Goal: Task Accomplishment & Management: Use online tool/utility

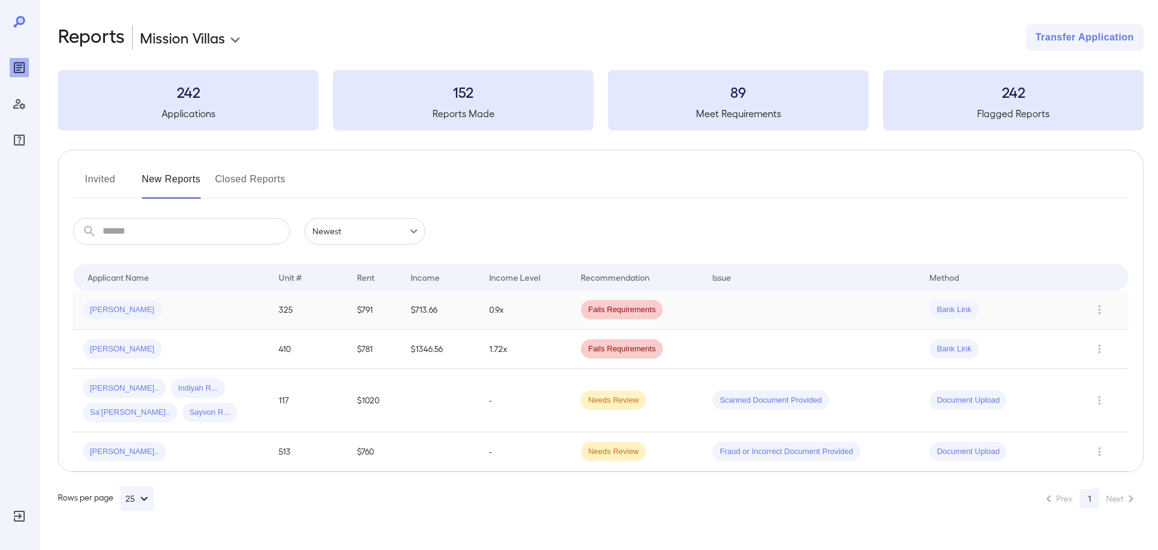
click at [548, 305] on td "0.9x" at bounding box center [526, 309] width 92 height 39
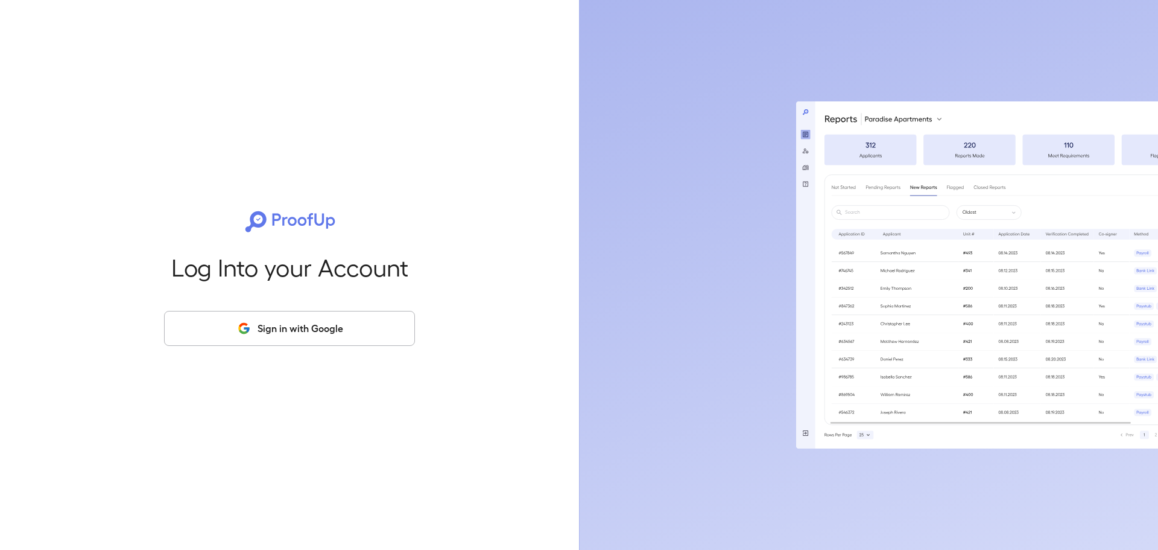
click at [402, 341] on button "Sign in with Google" at bounding box center [289, 328] width 251 height 35
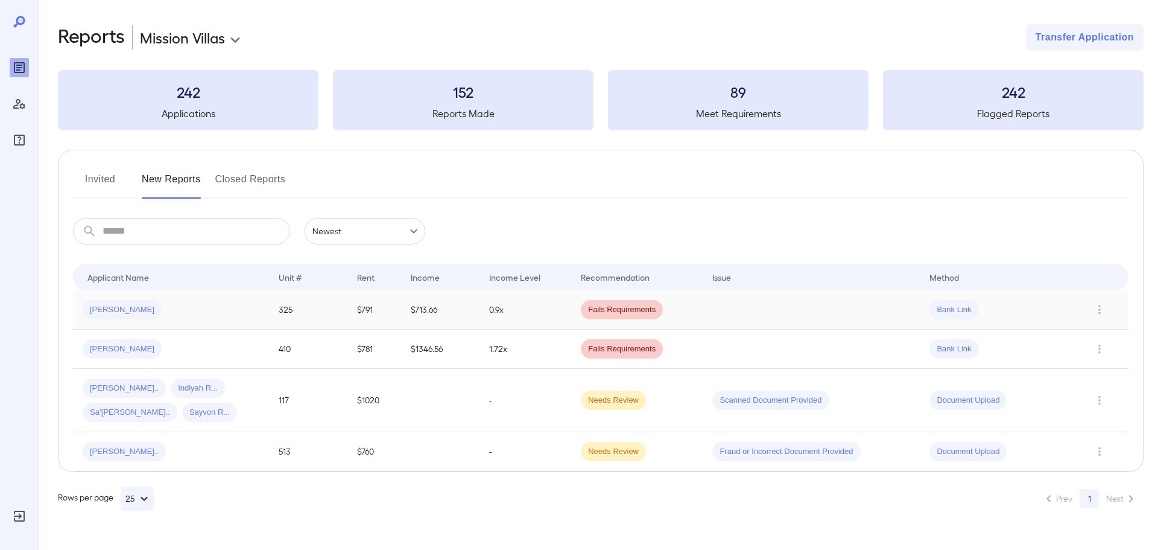
click at [162, 309] on div "[PERSON_NAME]" at bounding box center [171, 309] width 177 height 19
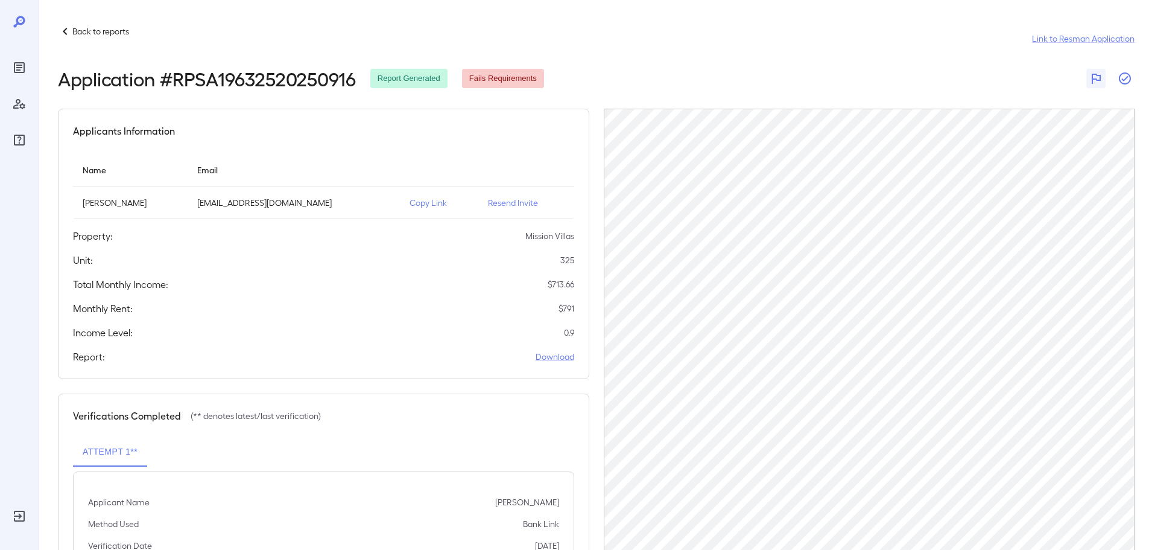
click at [1126, 81] on icon "button" at bounding box center [1125, 78] width 14 height 14
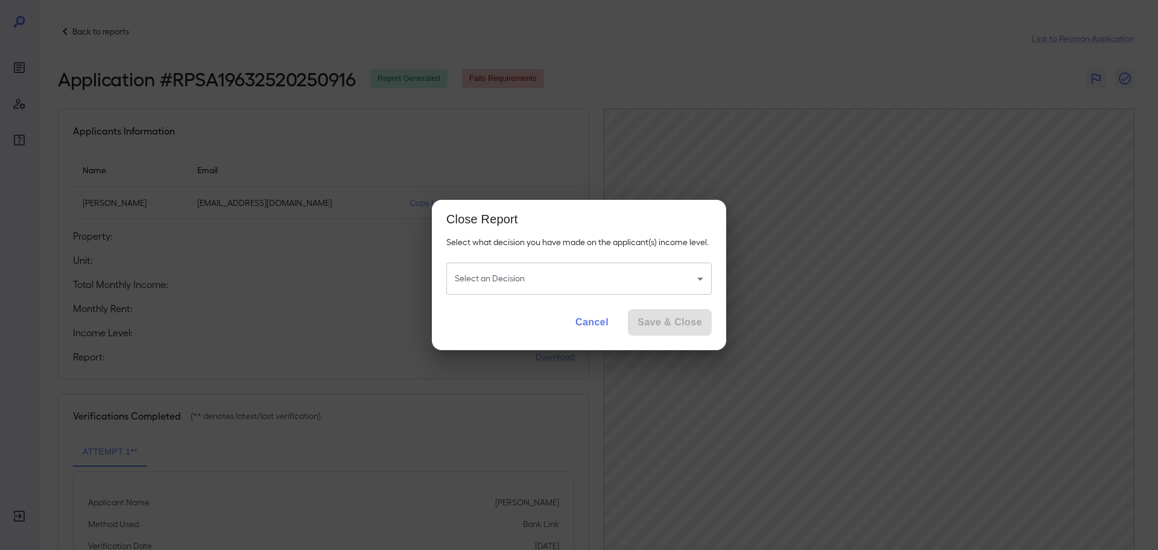
click at [629, 288] on body "Back to reports Link to Resman Application Application # RPSA19632520250916 Rep…" at bounding box center [579, 275] width 1158 height 550
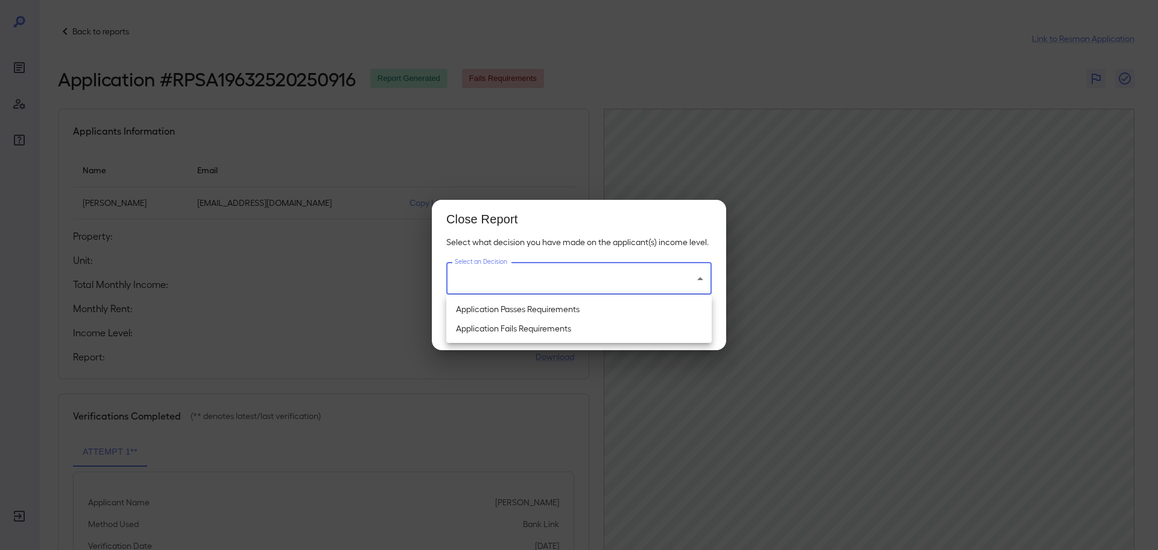
click at [560, 327] on li "Application Fails Requirements" at bounding box center [578, 328] width 265 height 19
type input "**********"
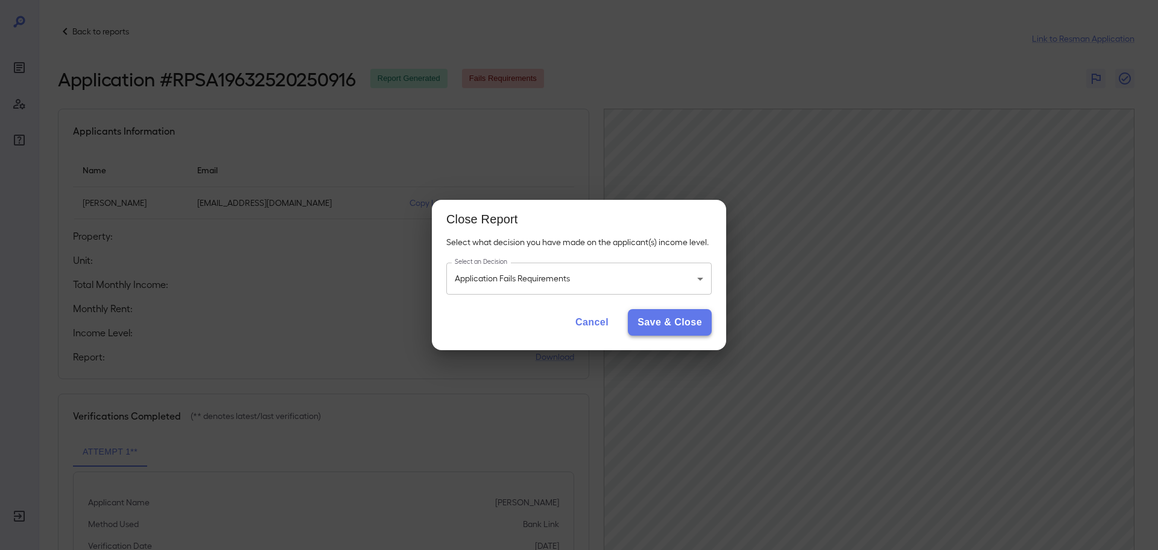
click at [648, 324] on button "Save & Close" at bounding box center [670, 322] width 84 height 27
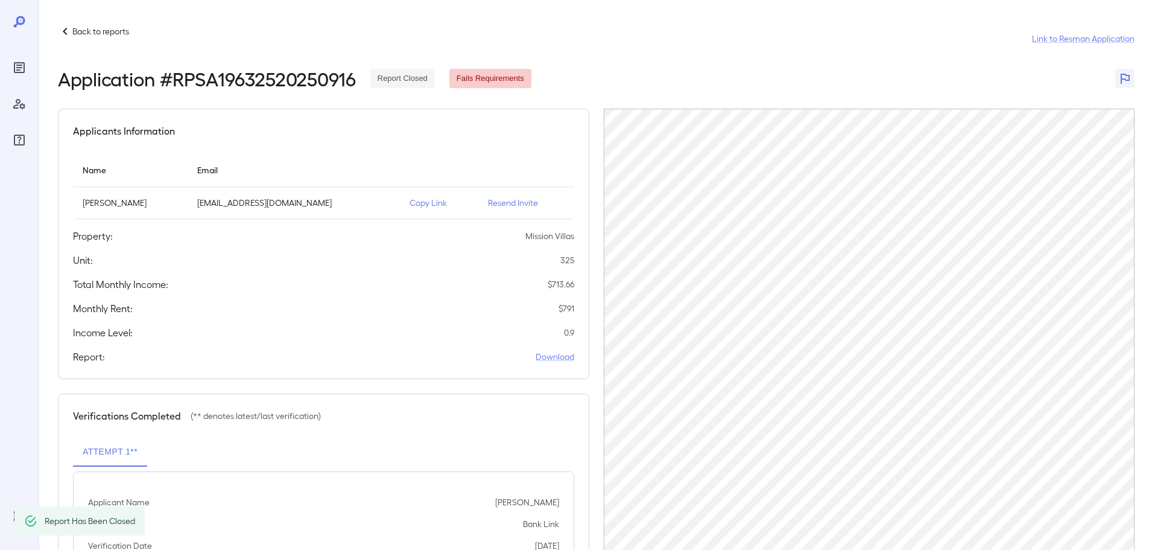
click at [119, 28] on p "Back to reports" at bounding box center [100, 31] width 57 height 12
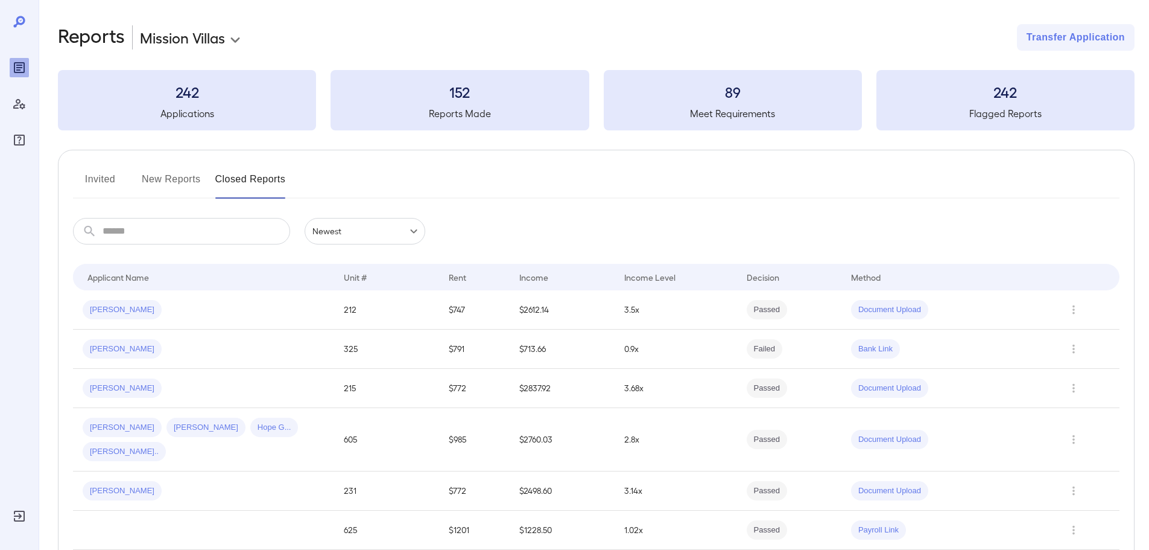
click at [189, 179] on button "New Reports" at bounding box center [171, 184] width 59 height 29
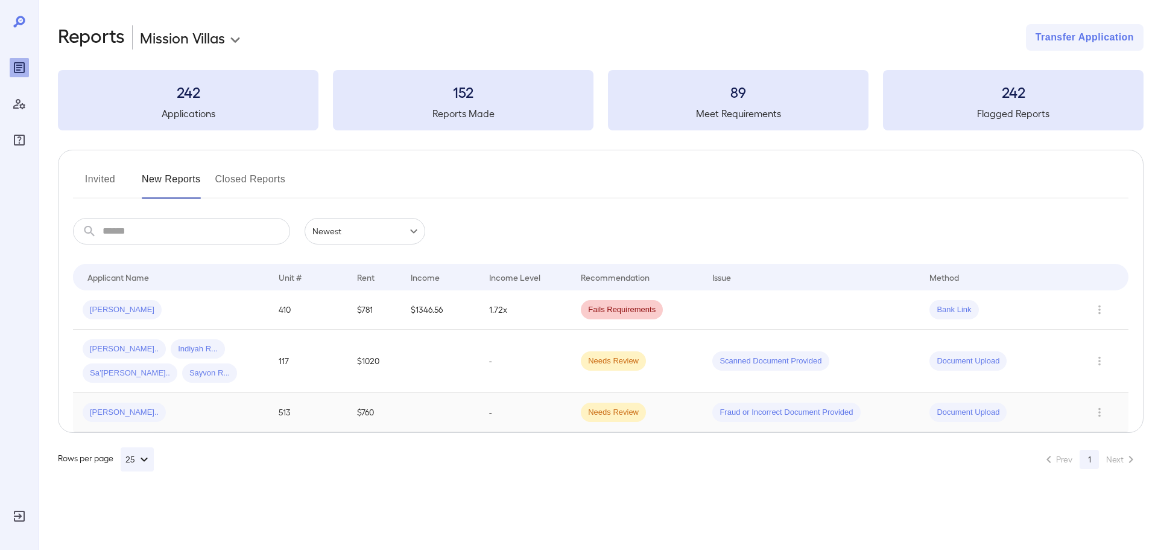
click at [145, 407] on div "[PERSON_NAME].." at bounding box center [171, 411] width 177 height 19
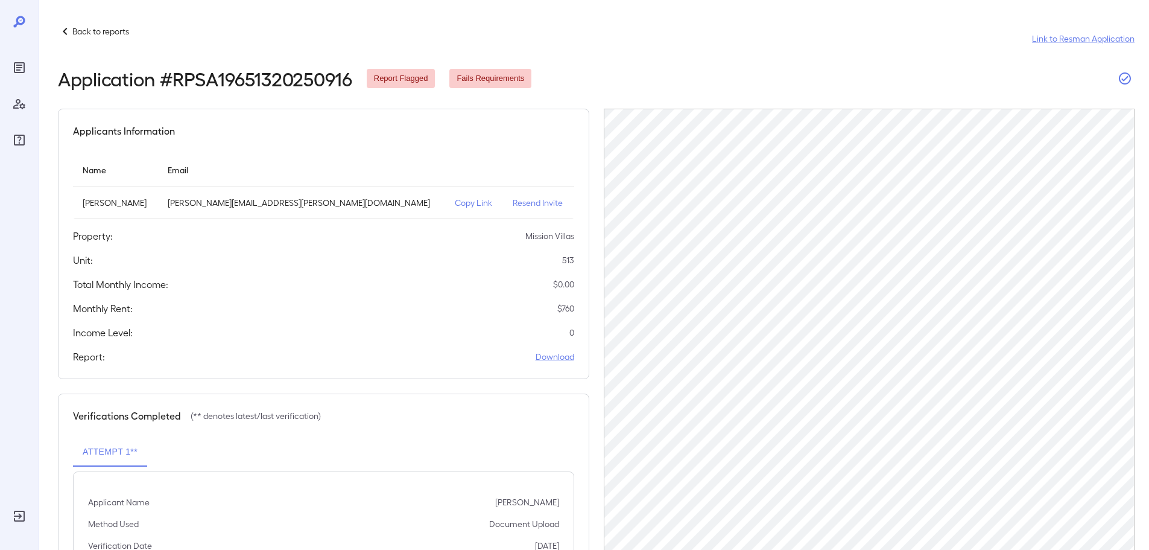
click at [1128, 81] on icon "button" at bounding box center [1125, 78] width 14 height 14
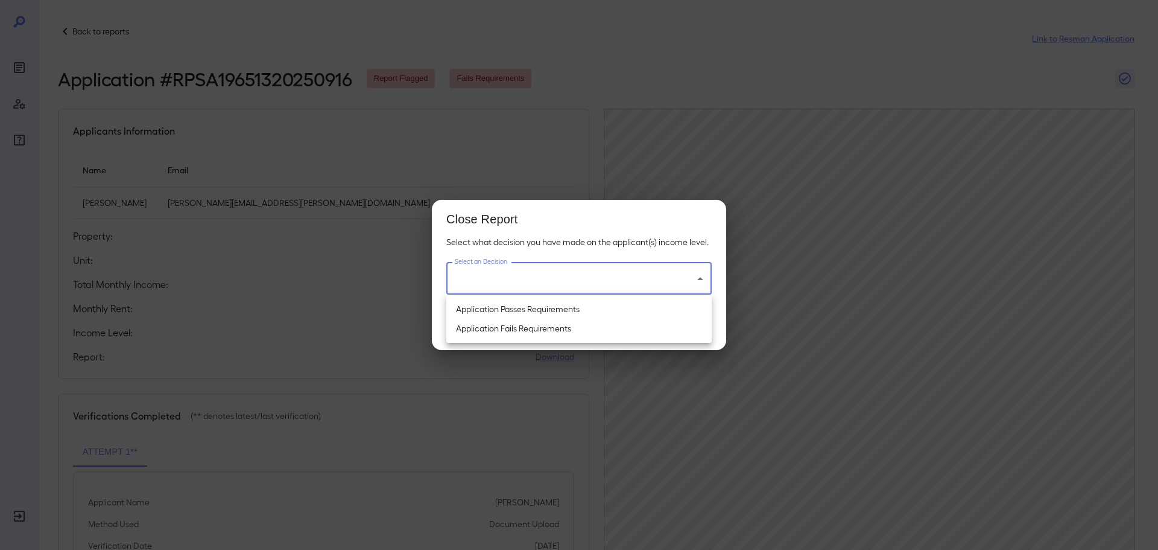
click at [506, 288] on body "Back to reports Link to Resman Application Application # RPSA19651320250916 Rep…" at bounding box center [579, 275] width 1158 height 550
click at [495, 310] on li "Application Passes Requirements" at bounding box center [578, 308] width 265 height 19
type input "**********"
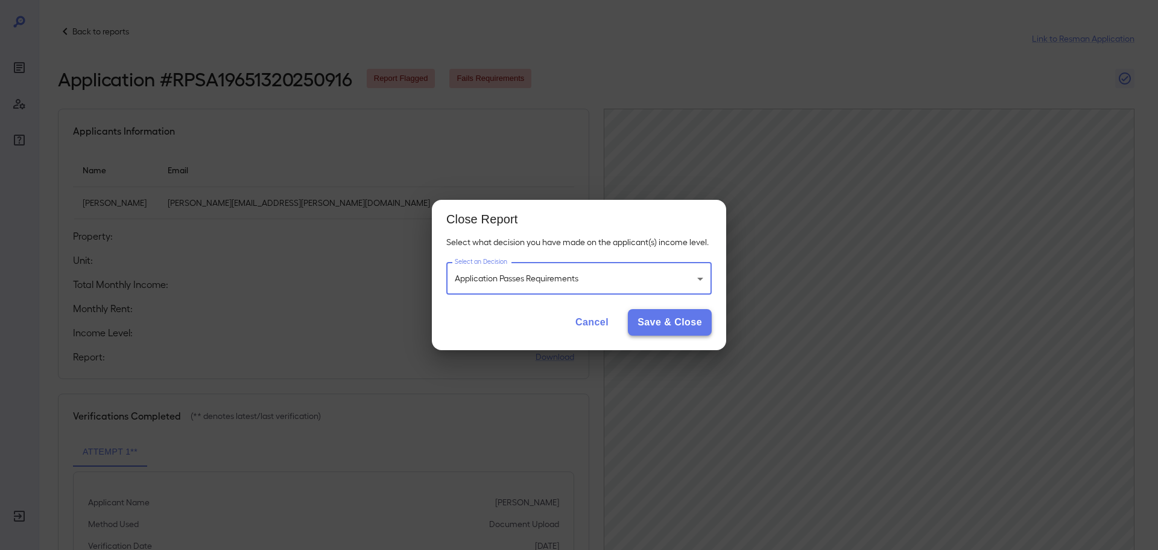
click at [684, 314] on button "Save & Close" at bounding box center [670, 322] width 84 height 27
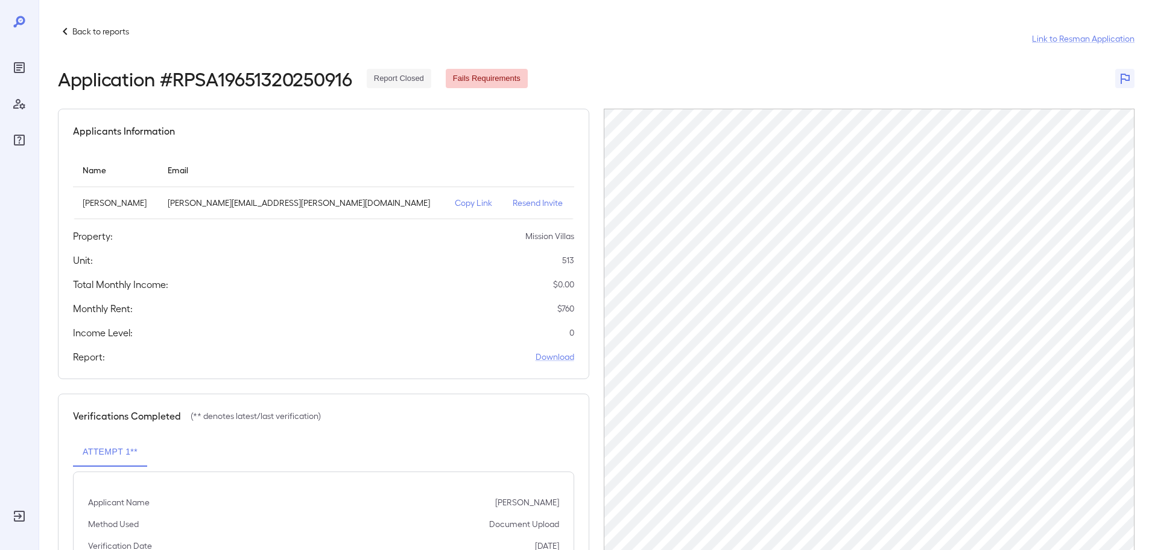
click at [84, 27] on p "Back to reports" at bounding box center [100, 31] width 57 height 12
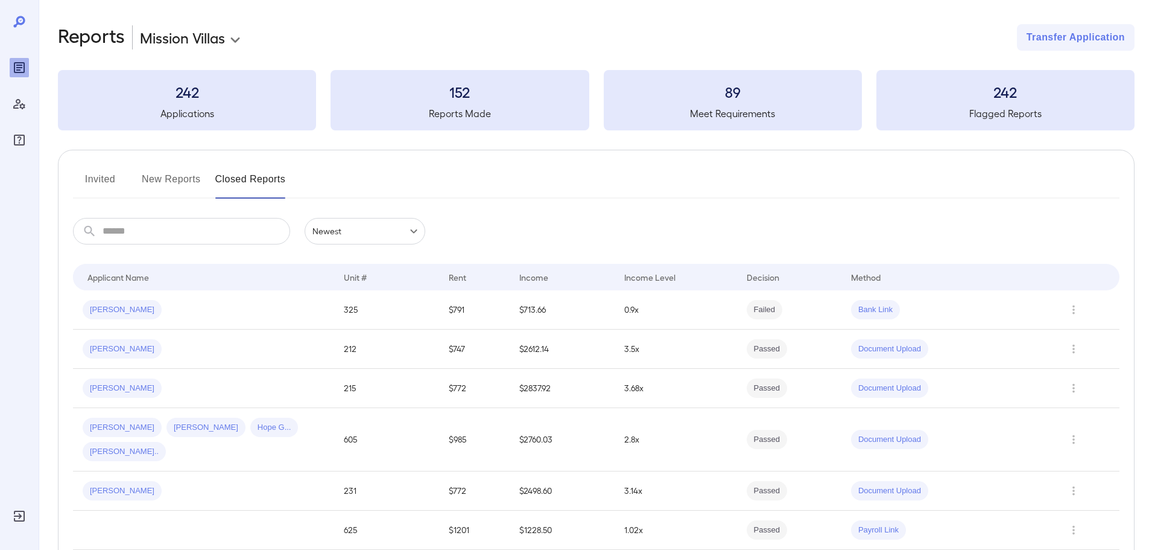
click at [156, 179] on button "New Reports" at bounding box center [171, 184] width 59 height 29
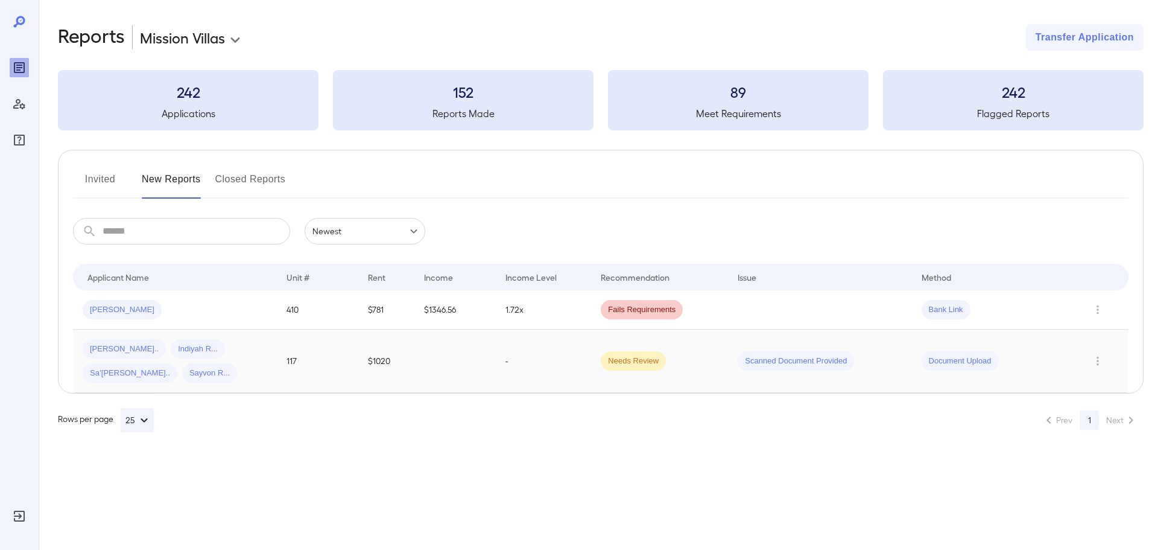
click at [177, 367] on span "Sa’[PERSON_NAME].." at bounding box center [130, 372] width 95 height 11
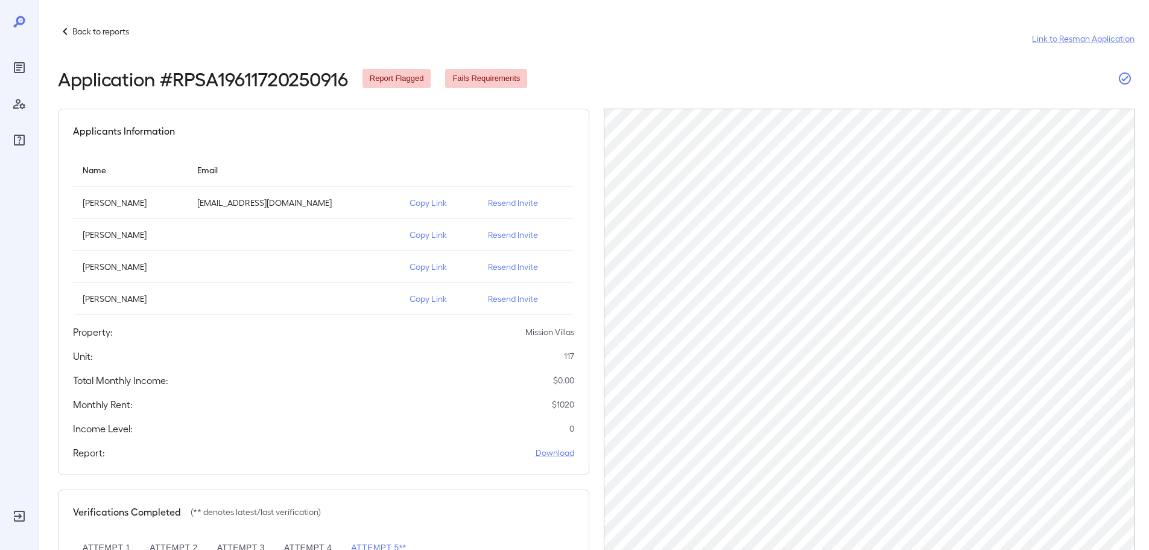
click at [1128, 77] on icon "button" at bounding box center [1125, 78] width 14 height 14
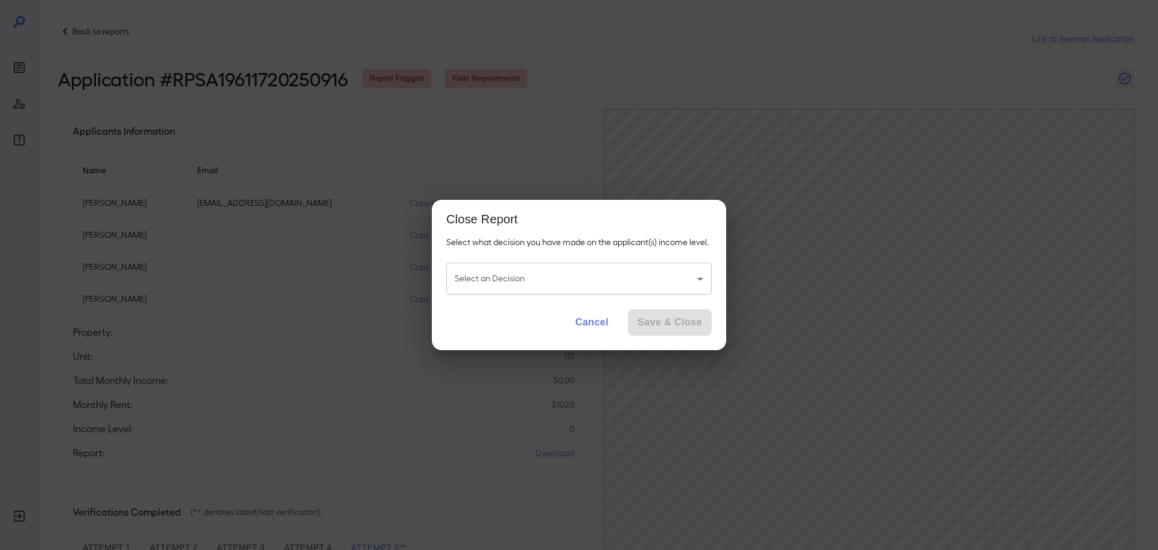
click at [597, 281] on body "Back to reports Link to Resman Application Application # RPSA19611720250916 Rep…" at bounding box center [579, 275] width 1158 height 550
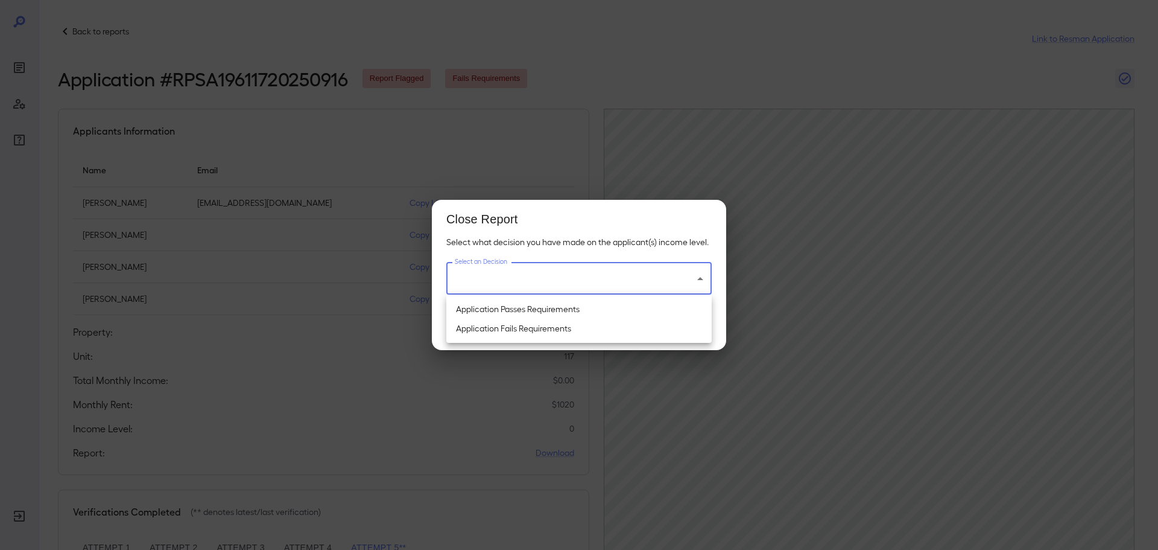
click at [557, 308] on li "Application Passes Requirements" at bounding box center [578, 308] width 265 height 19
type input "**********"
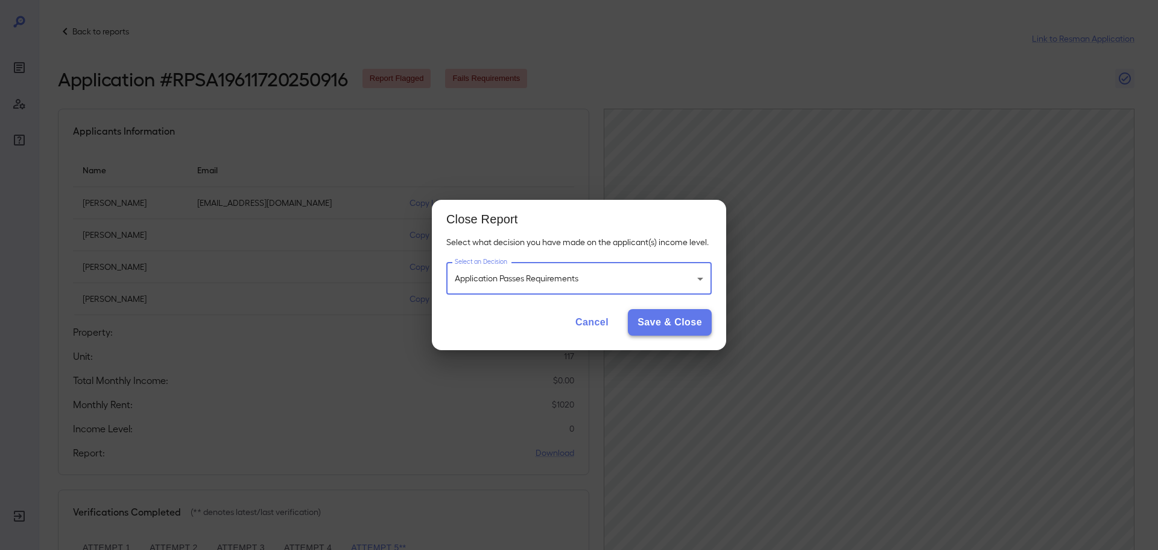
click at [671, 326] on button "Save & Close" at bounding box center [670, 322] width 84 height 27
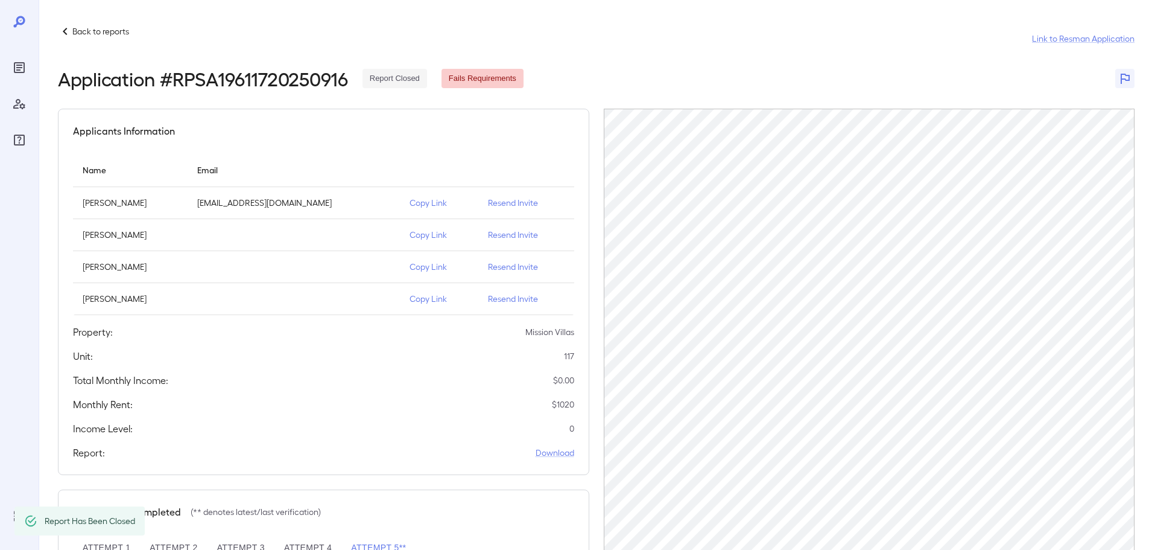
click at [104, 31] on p "Back to reports" at bounding box center [100, 31] width 57 height 12
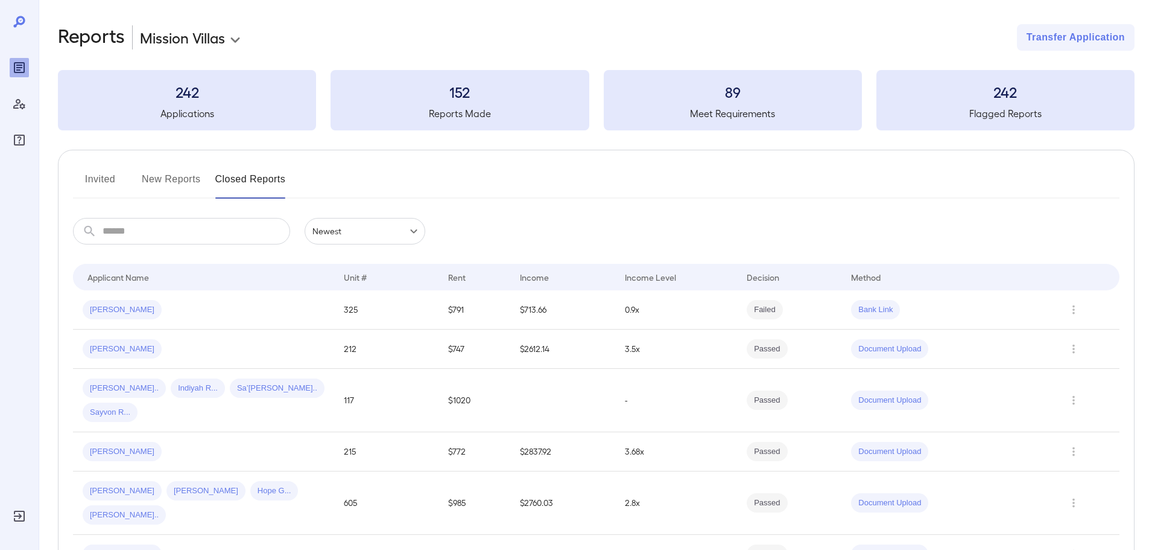
click at [159, 176] on button "New Reports" at bounding box center [171, 184] width 59 height 29
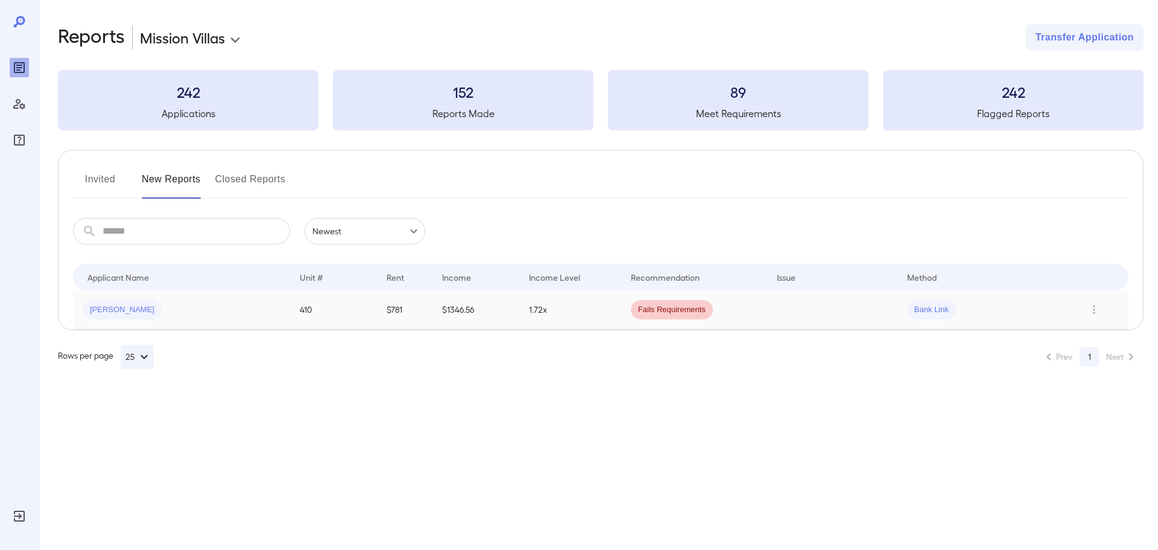
click at [113, 311] on span "[PERSON_NAME]" at bounding box center [122, 309] width 79 height 11
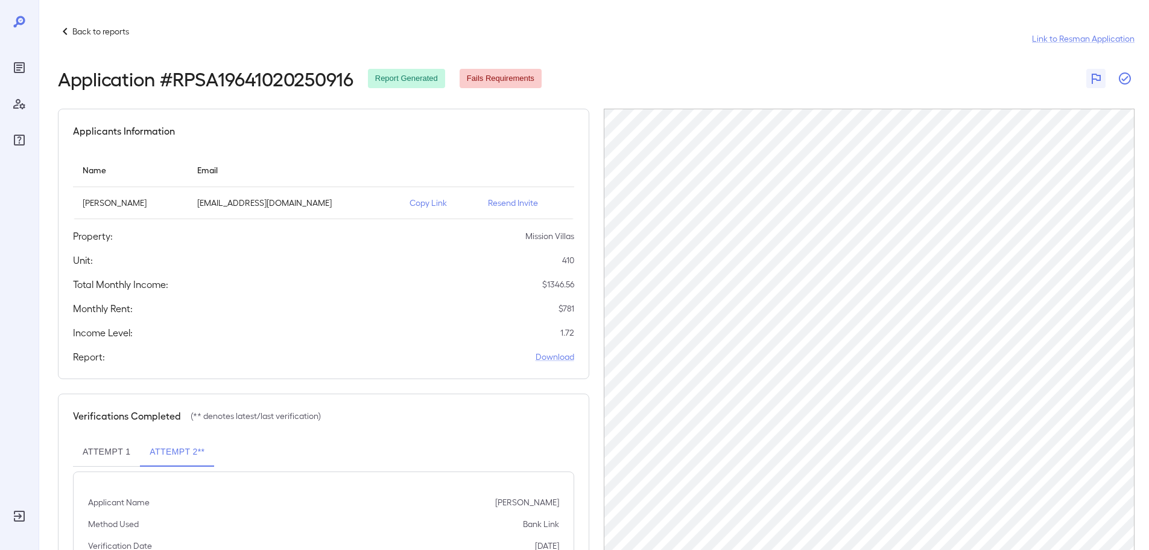
click at [1122, 80] on icon "button" at bounding box center [1125, 78] width 14 height 14
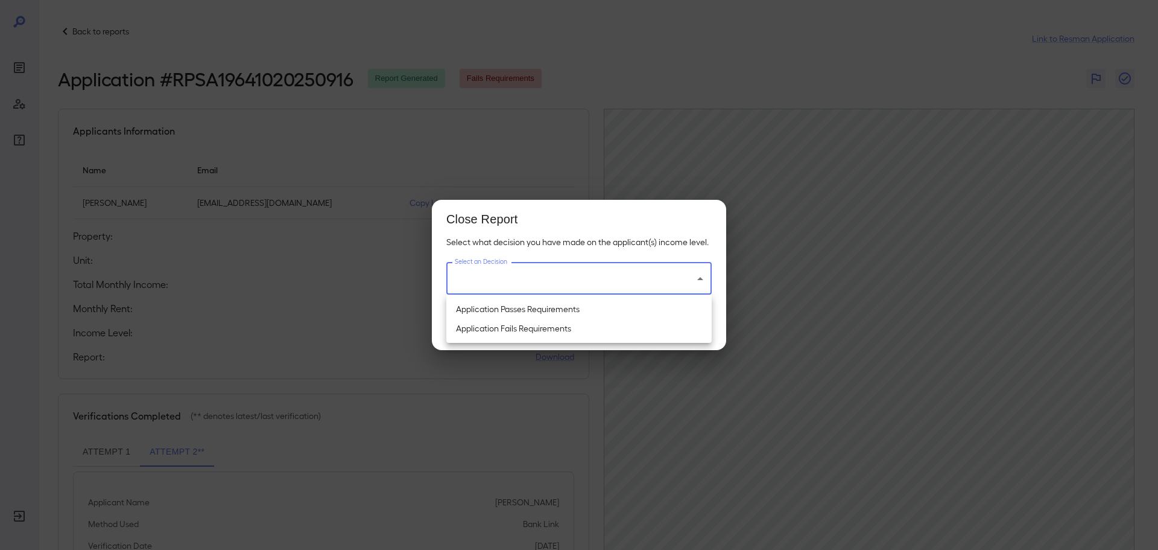
click at [566, 284] on body "Back to reports Link to Resman Application Application # RPSA19641020250916 Rep…" at bounding box center [579, 275] width 1158 height 550
click at [531, 325] on li "Application Fails Requirements" at bounding box center [578, 328] width 265 height 19
type input "**********"
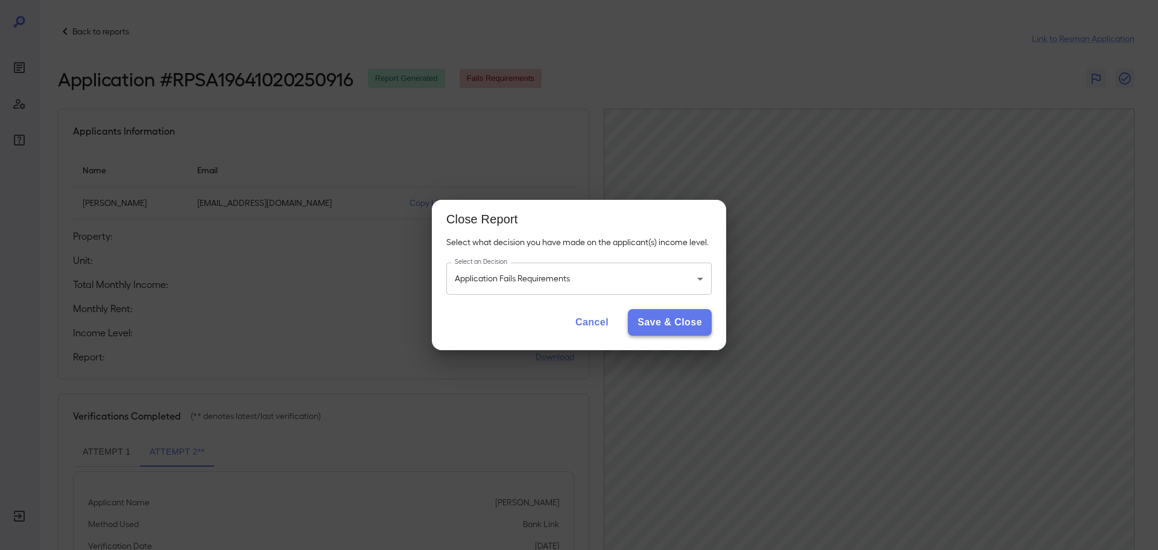
click at [653, 326] on button "Save & Close" at bounding box center [670, 322] width 84 height 27
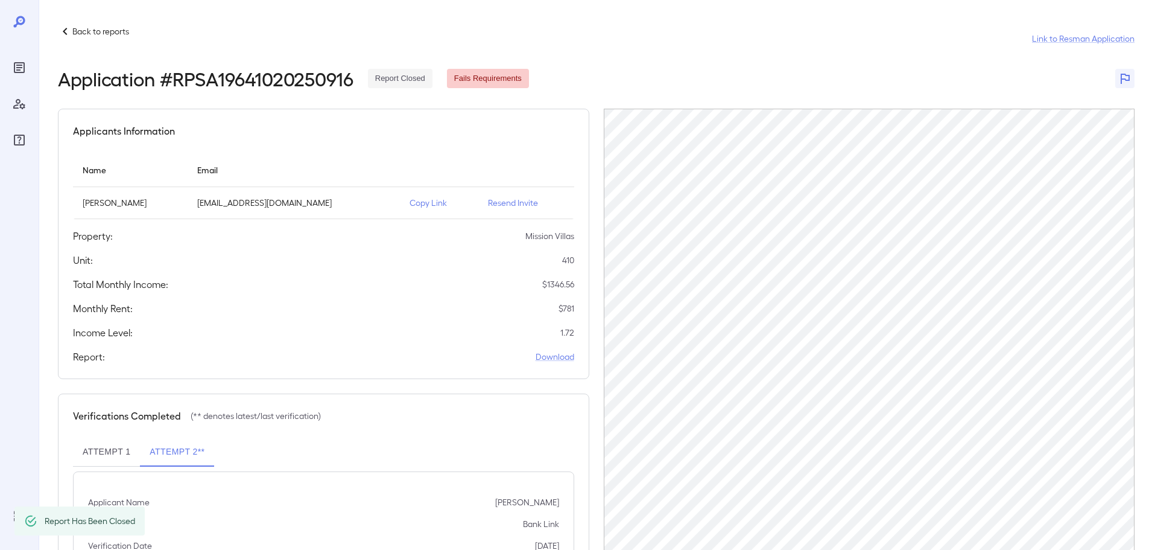
click at [101, 30] on p "Back to reports" at bounding box center [100, 31] width 57 height 12
